Goal: Find specific page/section: Find specific page/section

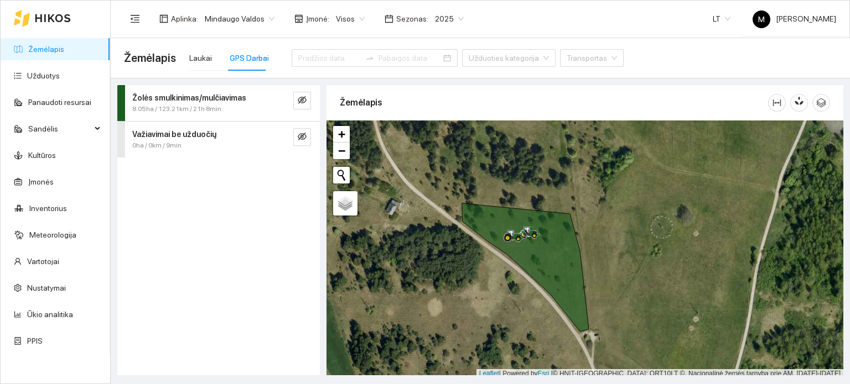
scroll to position [3, 0]
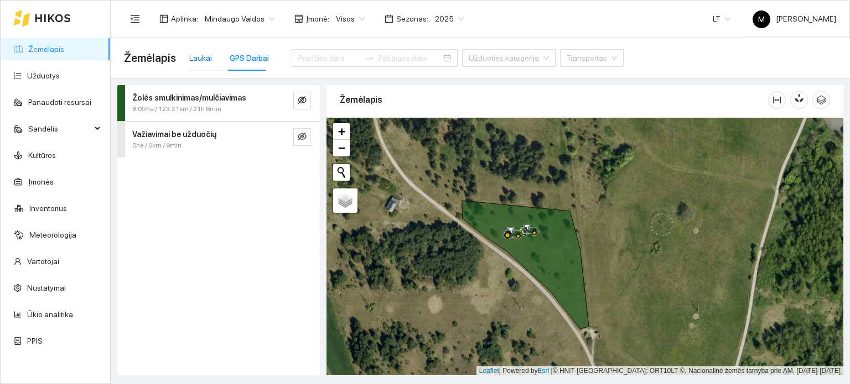
click at [195, 57] on div "Laukai" at bounding box center [200, 58] width 23 height 12
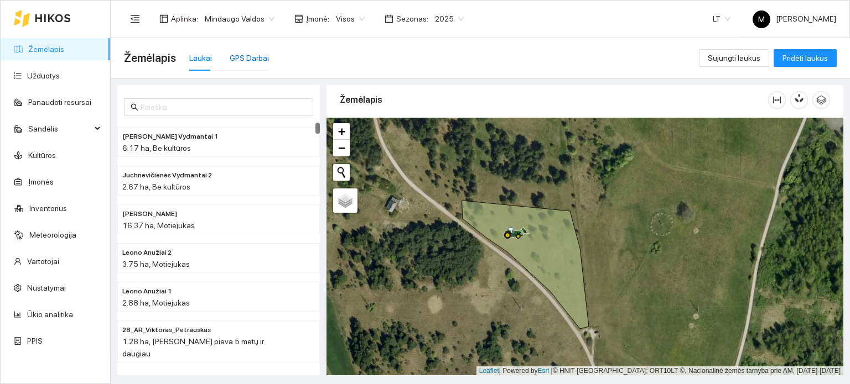
click at [247, 61] on div "GPS Darbai" at bounding box center [249, 58] width 39 height 12
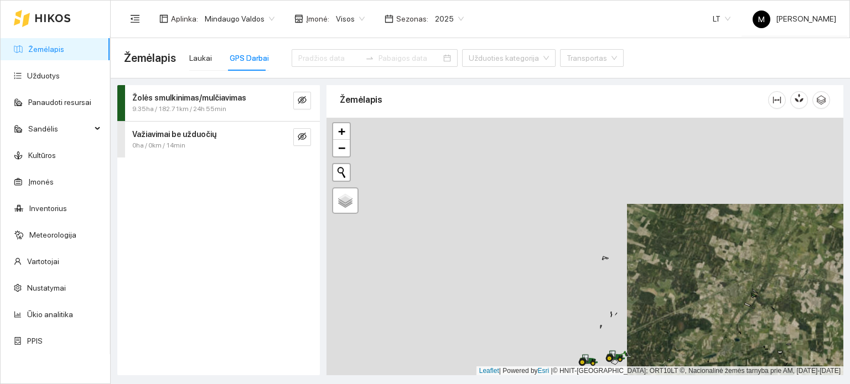
drag, startPoint x: 373, startPoint y: 276, endPoint x: 726, endPoint y: 375, distance: 366.5
click at [726, 375] on div "+ − Nieko nerasta. Bandykite dar kartą. Žemėlapis Palydovas Leaflet | Powered b…" at bounding box center [584, 247] width 517 height 258
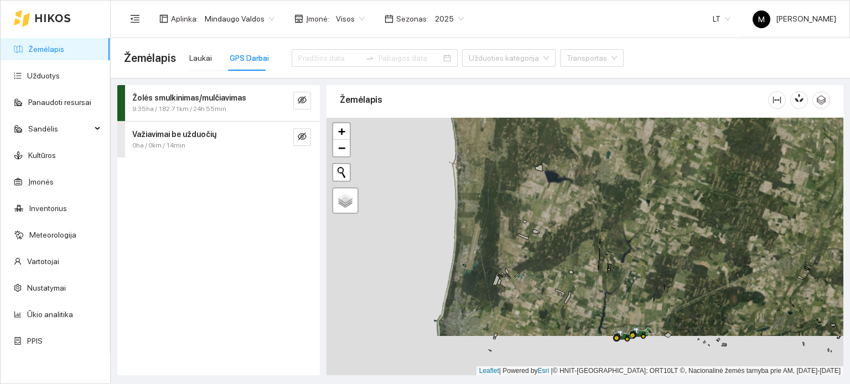
drag, startPoint x: 639, startPoint y: 338, endPoint x: 642, endPoint y: 243, distance: 95.2
click at [642, 243] on div "+ − Nieko nerasta. Bandykite dar kartą. Žemėlapis Palydovas Leaflet | Powered b…" at bounding box center [584, 247] width 517 height 258
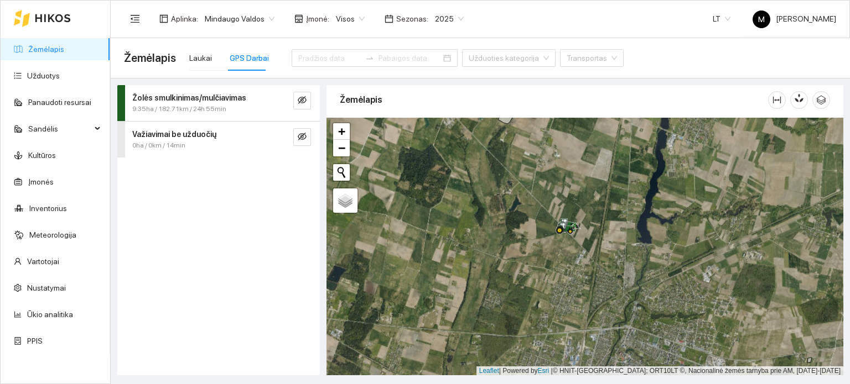
drag, startPoint x: 531, startPoint y: 221, endPoint x: 546, endPoint y: 311, distance: 92.0
click at [546, 311] on div "+ − Nieko nerasta. Bandykite dar kartą. Žemėlapis Palydovas Leaflet | Powered b…" at bounding box center [584, 247] width 517 height 258
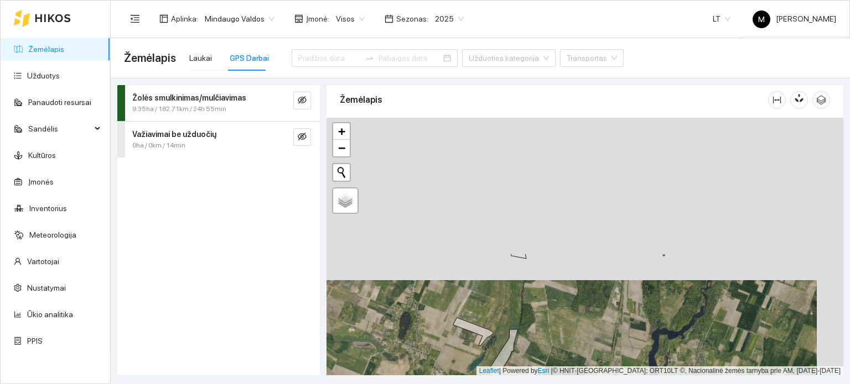
drag, startPoint x: 582, startPoint y: 210, endPoint x: 562, endPoint y: 410, distance: 201.2
click at [562, 384] on html "Žemėlapis Užduotys Panaudoti resursai Sandėlis Kultūros Įmonės Inventorius Mete…" at bounding box center [425, 192] width 850 height 384
